Goal: Transaction & Acquisition: Purchase product/service

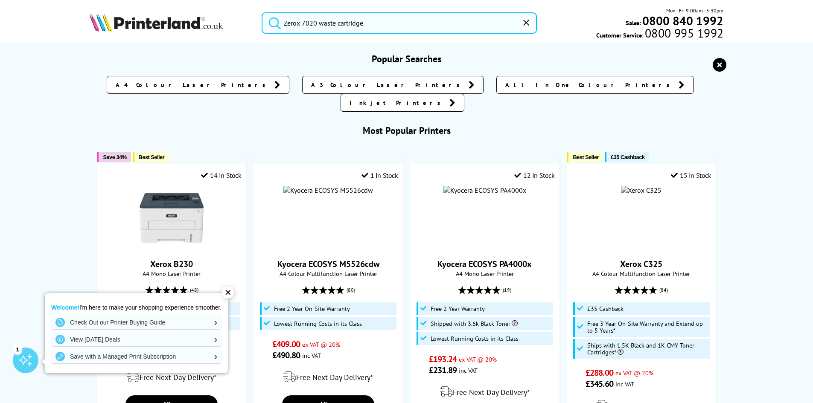
click at [386, 31] on input "Zerox 7020 waste cartridge" at bounding box center [399, 22] width 275 height 21
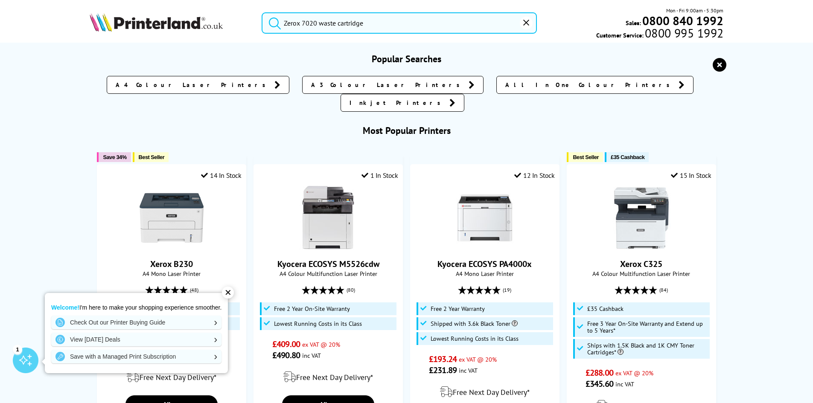
click at [262, 12] on button "submit" at bounding box center [272, 21] width 21 height 19
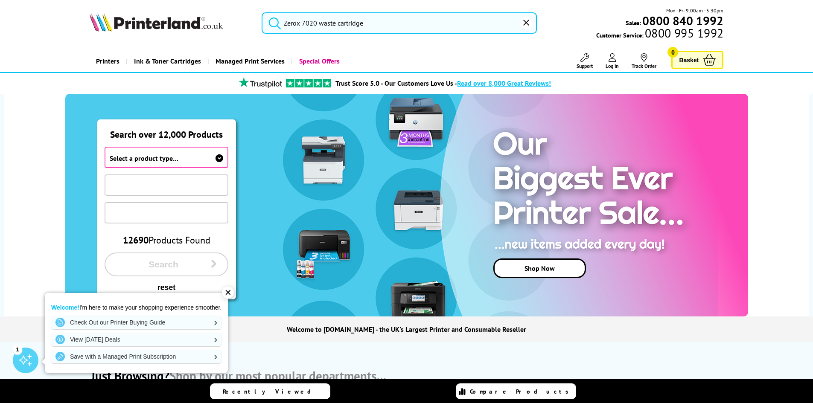
click at [380, 24] on input "Zerox 7020 waste cartridge" at bounding box center [399, 22] width 275 height 21
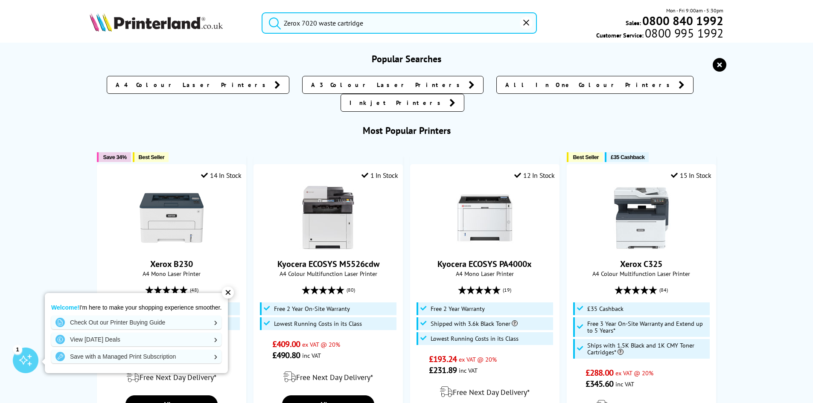
click at [262, 12] on button "submit" at bounding box center [272, 21] width 21 height 19
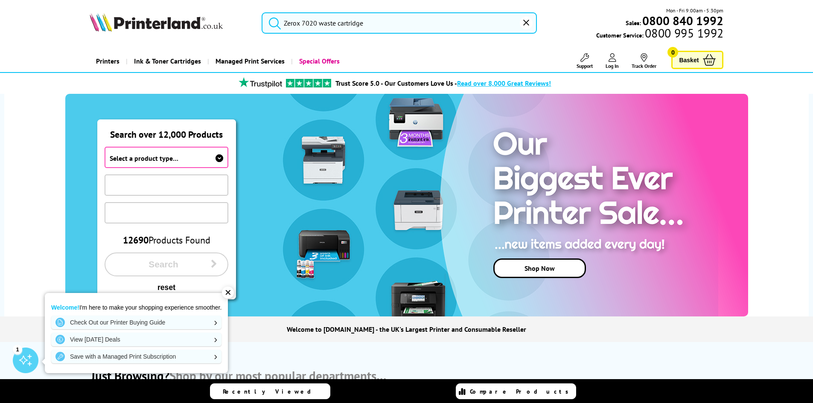
click at [211, 158] on span "Select a product type…" at bounding box center [167, 157] width 124 height 21
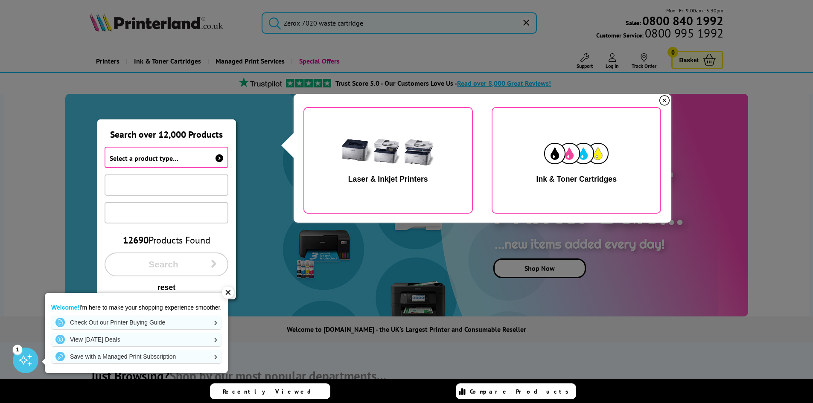
click at [216, 157] on icon at bounding box center [220, 158] width 8 height 8
click at [606, 175] on div "button" at bounding box center [576, 153] width 64 height 43
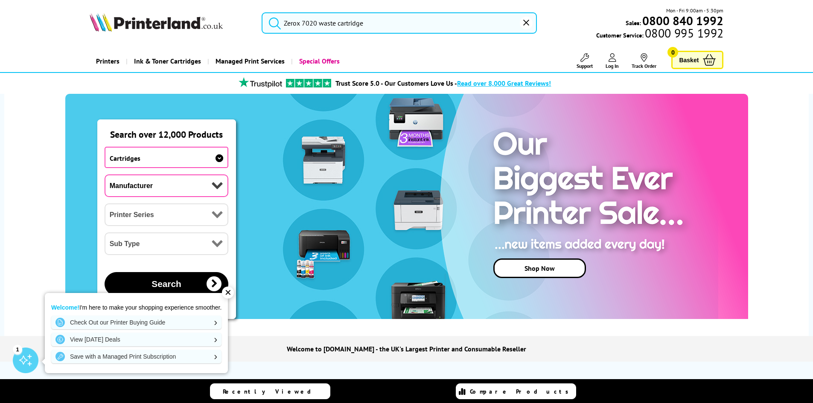
click at [275, 399] on link "Recently Viewed" at bounding box center [270, 392] width 120 height 16
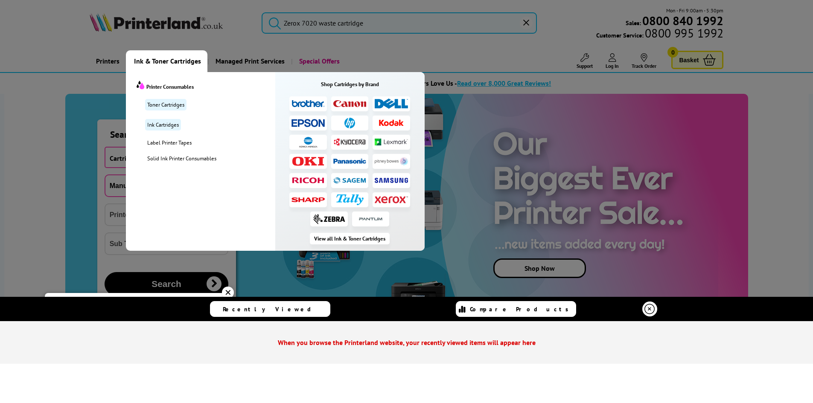
click at [396, 199] on img at bounding box center [391, 200] width 33 height 8
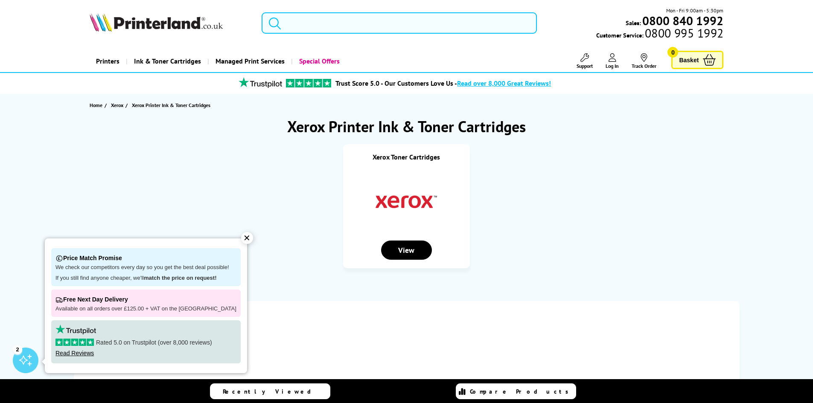
click at [361, 22] on input "search" at bounding box center [399, 22] width 275 height 21
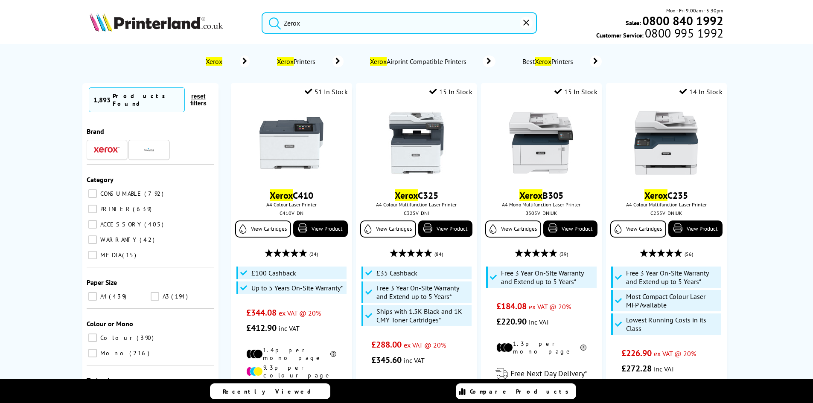
drag, startPoint x: 113, startPoint y: 138, endPoint x: 114, endPoint y: 146, distance: 8.2
click at [113, 145] on div at bounding box center [107, 150] width 26 height 11
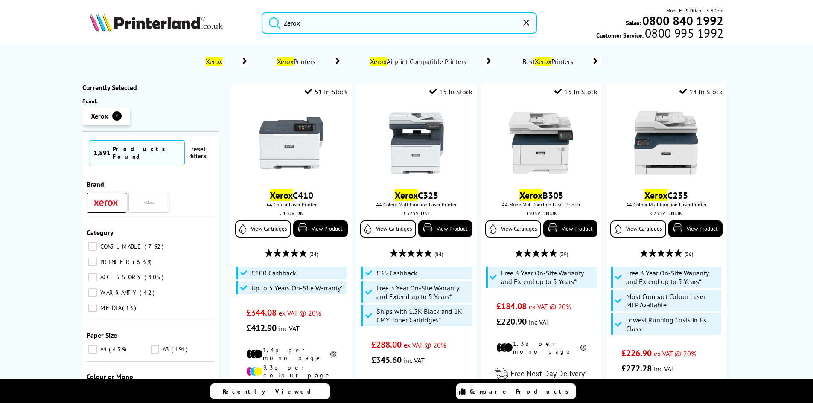
click at [94, 242] on input "CONSUMABLE 792" at bounding box center [92, 246] width 9 height 9
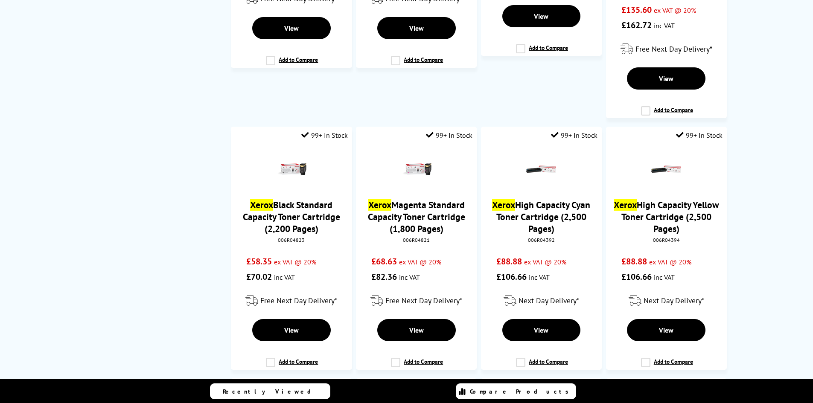
scroll to position [555, 0]
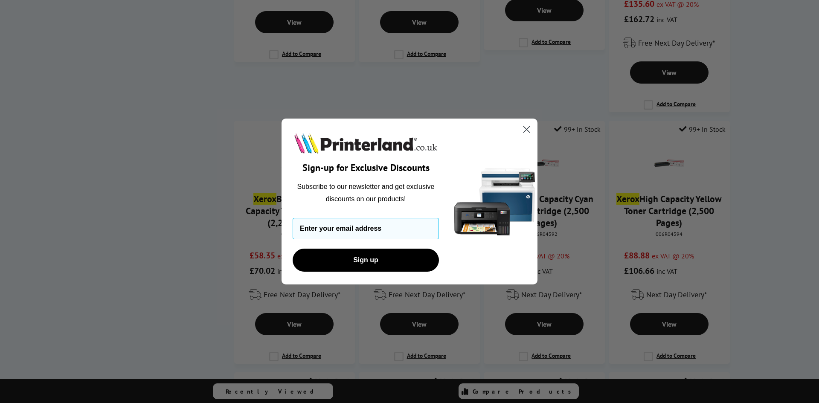
click at [522, 128] on circle "Close dialog" at bounding box center [527, 129] width 14 height 14
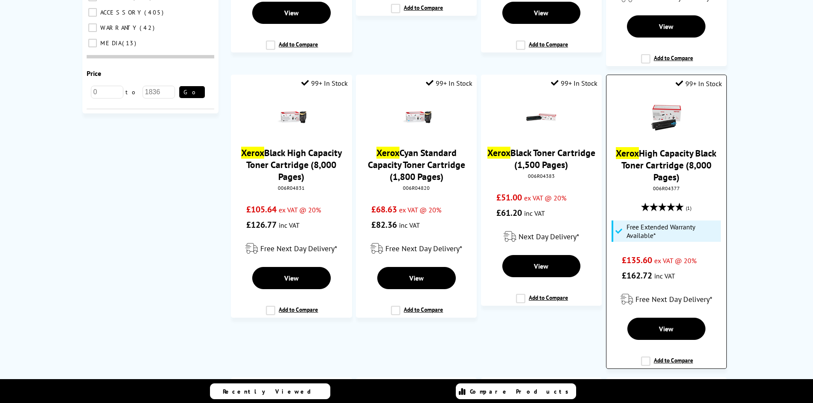
scroll to position [0, 0]
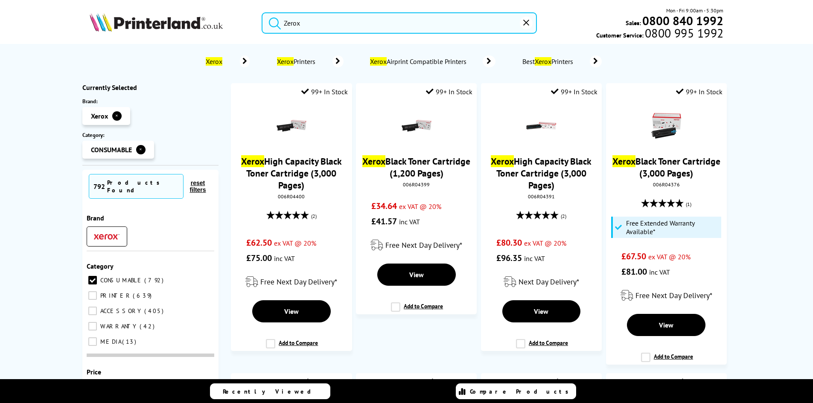
click at [322, 26] on input "Zerox" at bounding box center [399, 22] width 275 height 21
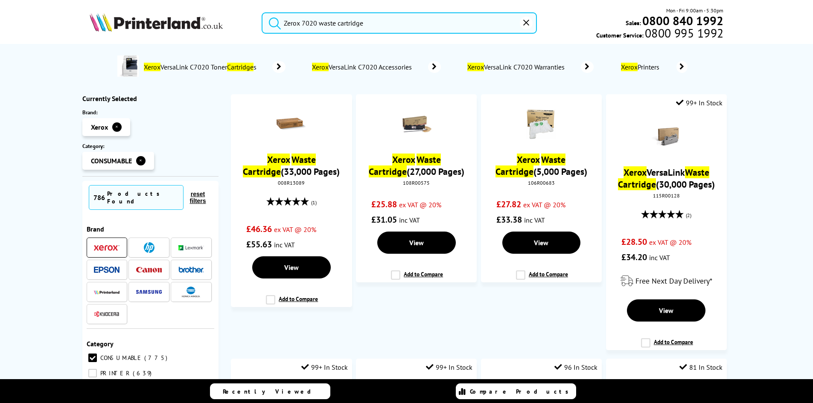
type input "Zerox 7020 waste cartridge"
click at [262, 12] on button "submit" at bounding box center [272, 21] width 21 height 19
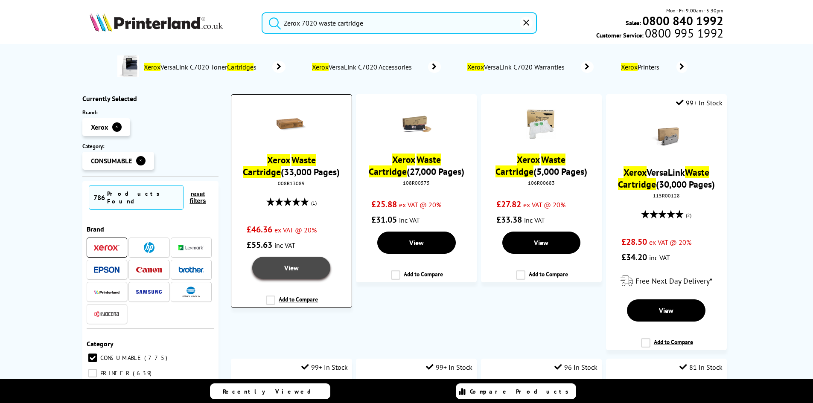
click at [268, 273] on link "View" at bounding box center [291, 268] width 78 height 22
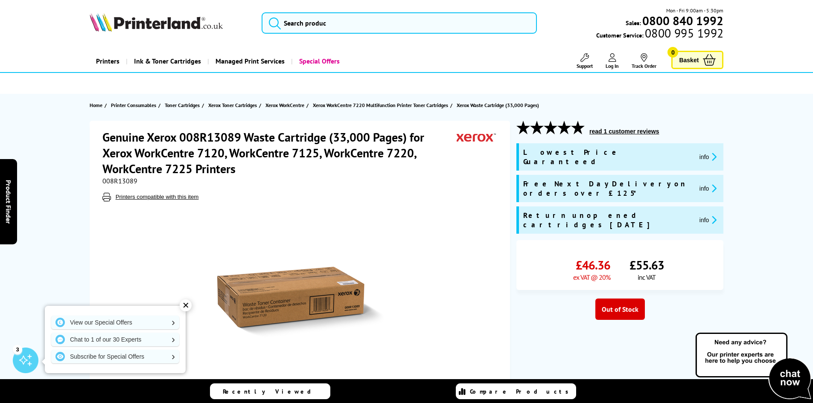
click at [186, 308] on div "✕" at bounding box center [186, 306] width 12 height 12
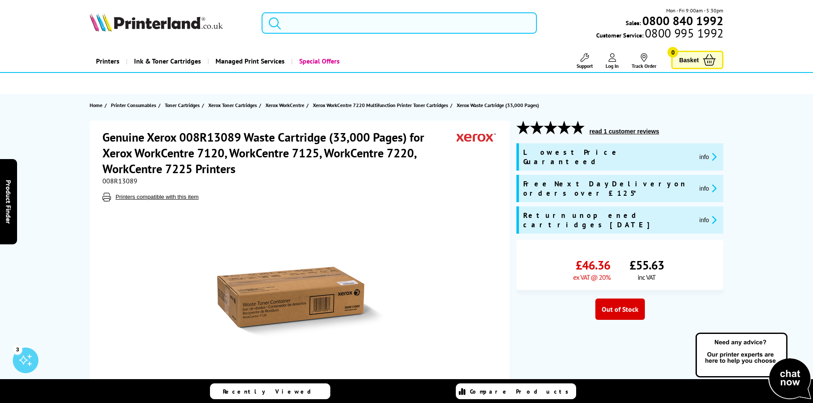
click at [300, 27] on input "search" at bounding box center [399, 22] width 275 height 21
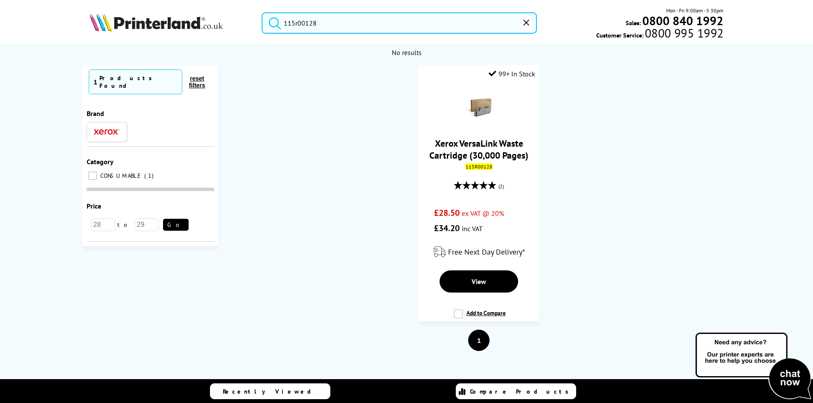
type input "115r00128"
click at [262, 12] on button "submit" at bounding box center [272, 21] width 21 height 19
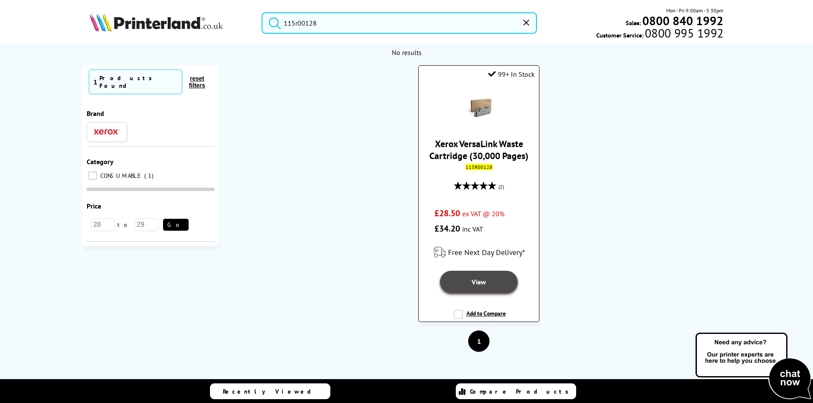
click at [493, 280] on link "View" at bounding box center [479, 282] width 78 height 22
